Goal: Task Accomplishment & Management: Use online tool/utility

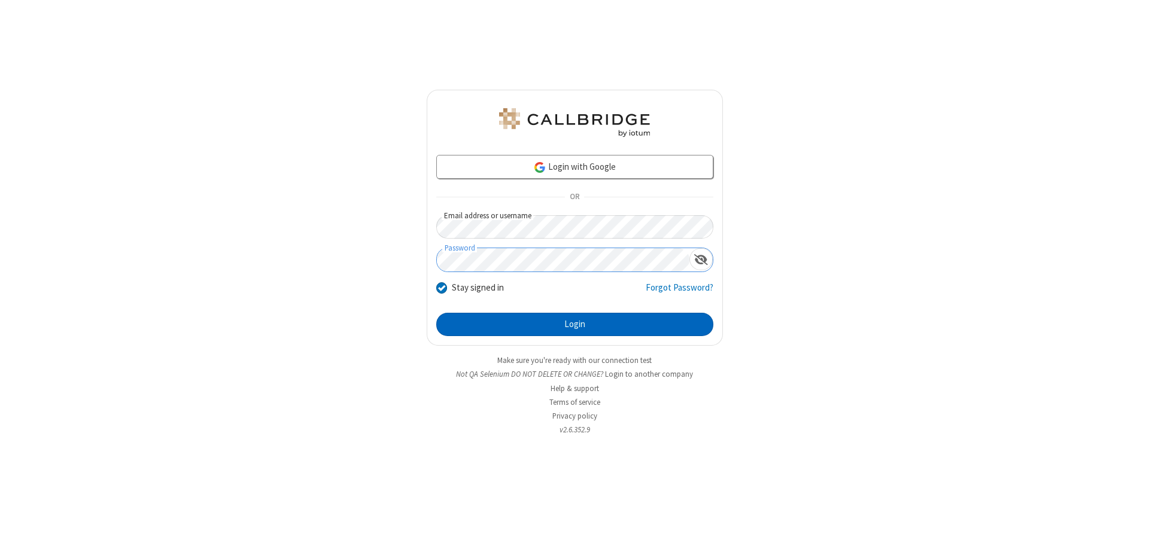
click at [575, 324] on button "Login" at bounding box center [574, 325] width 277 height 24
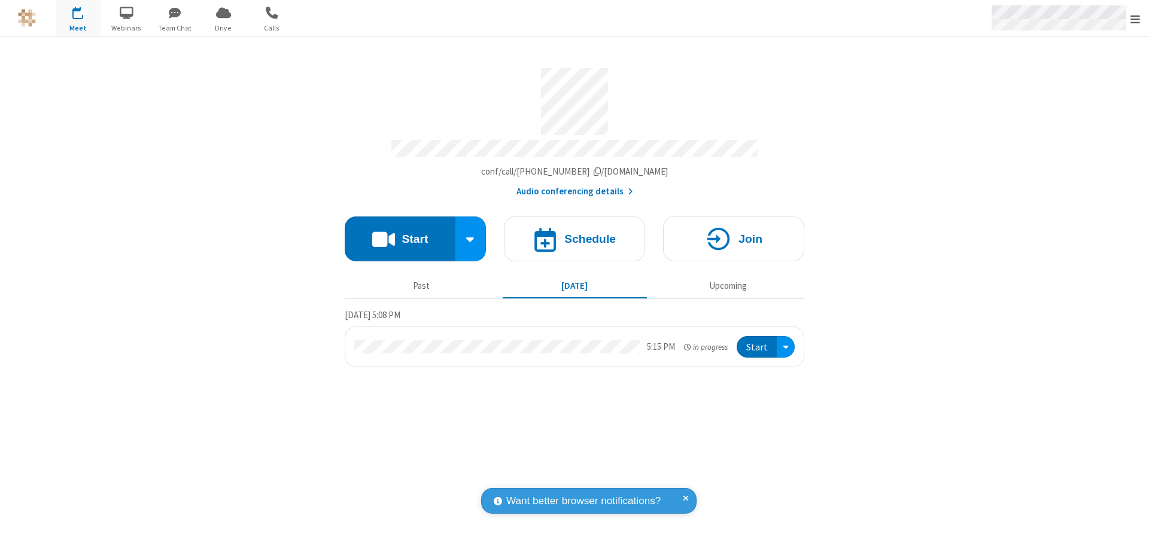
click at [1135, 19] on span "Open menu" at bounding box center [1136, 19] width 10 height 12
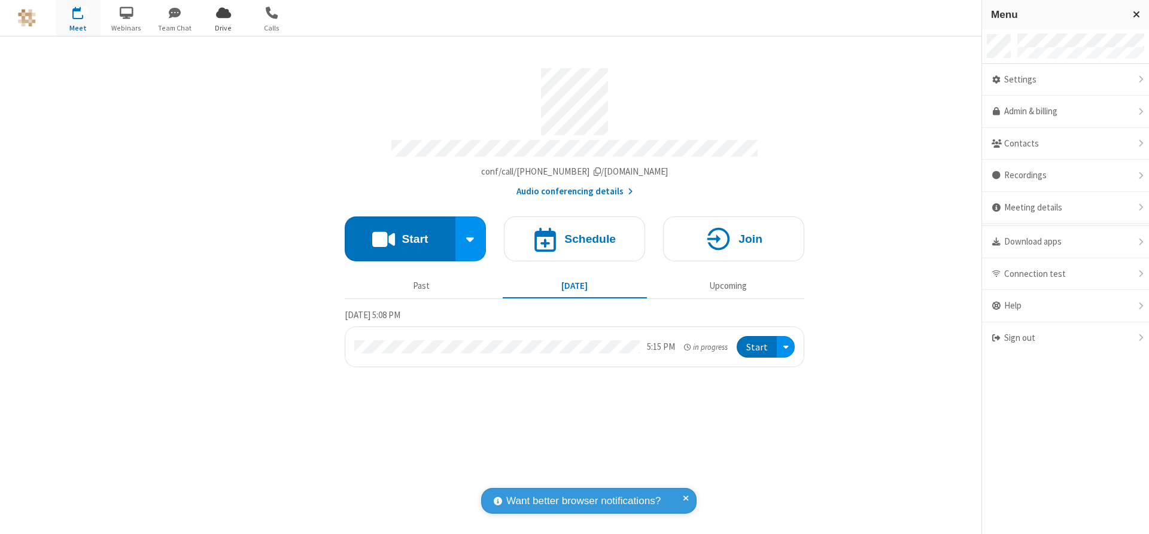
click at [223, 28] on span "Drive" at bounding box center [223, 28] width 45 height 11
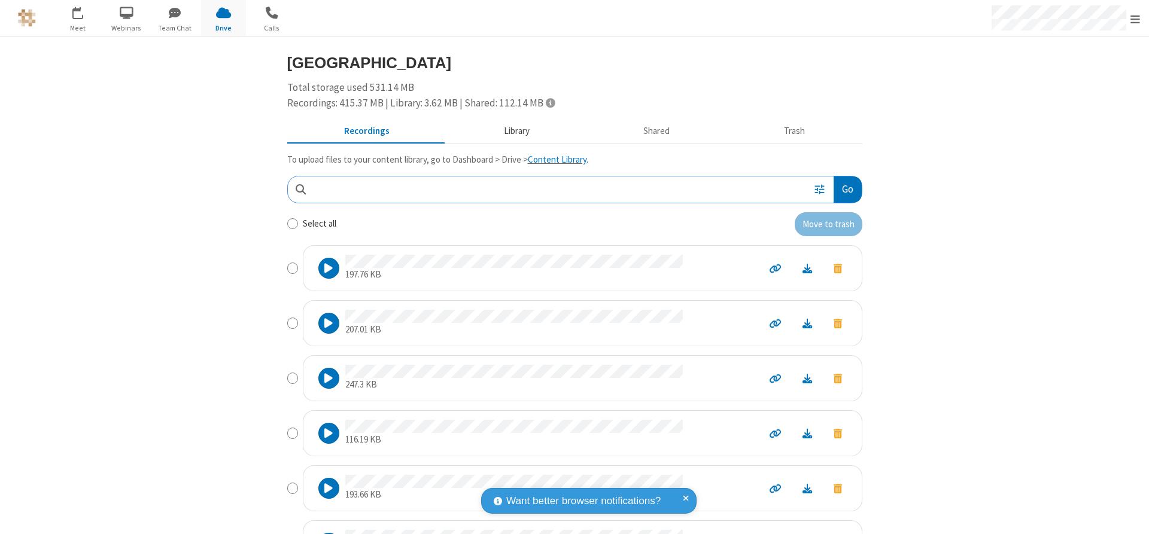
click at [511, 131] on button "Library" at bounding box center [517, 131] width 140 height 23
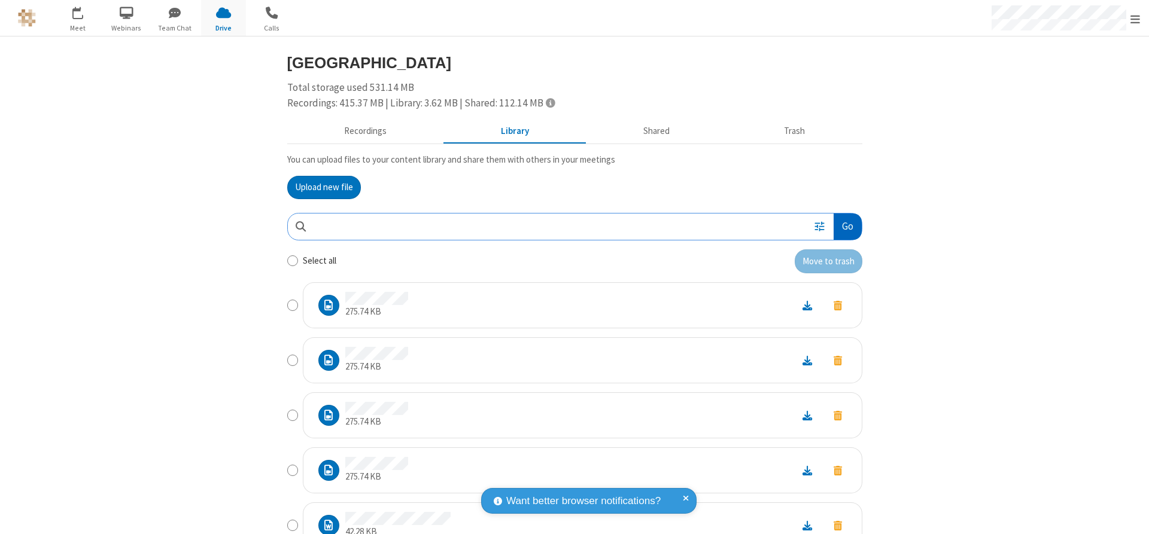
click at [843, 226] on button "Go" at bounding box center [848, 227] width 28 height 27
click at [319, 187] on button "Upload new file" at bounding box center [324, 188] width 74 height 24
